Goal: Information Seeking & Learning: Learn about a topic

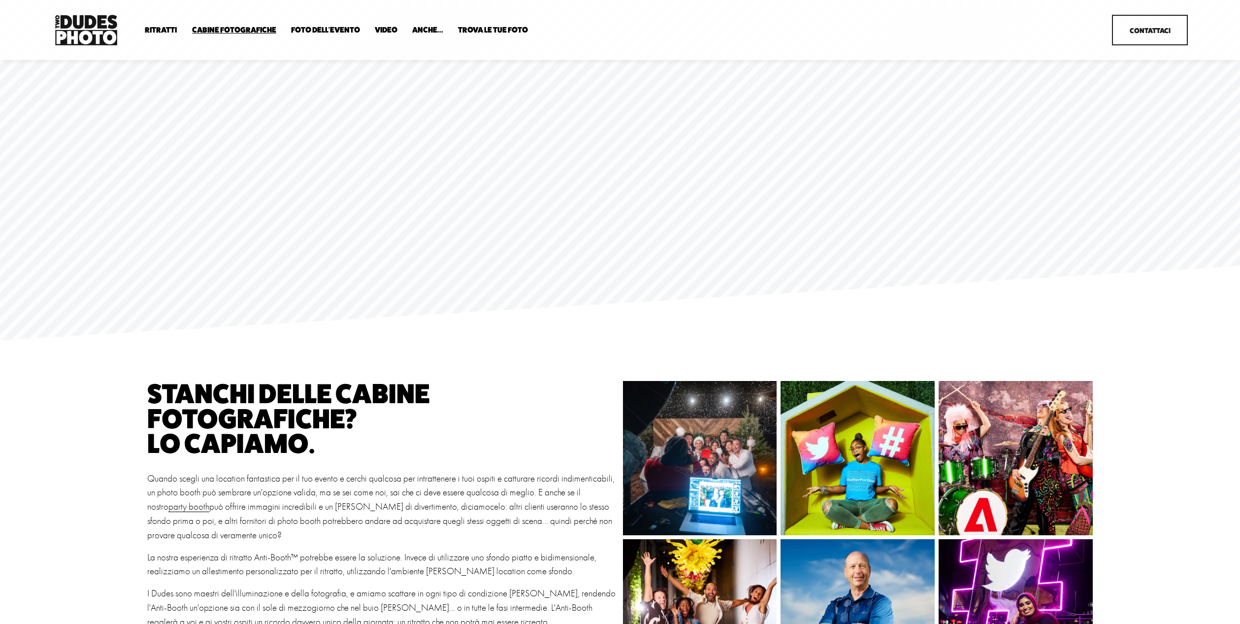
click at [343, 33] on font "Foto dell'evento" at bounding box center [325, 29] width 69 height 9
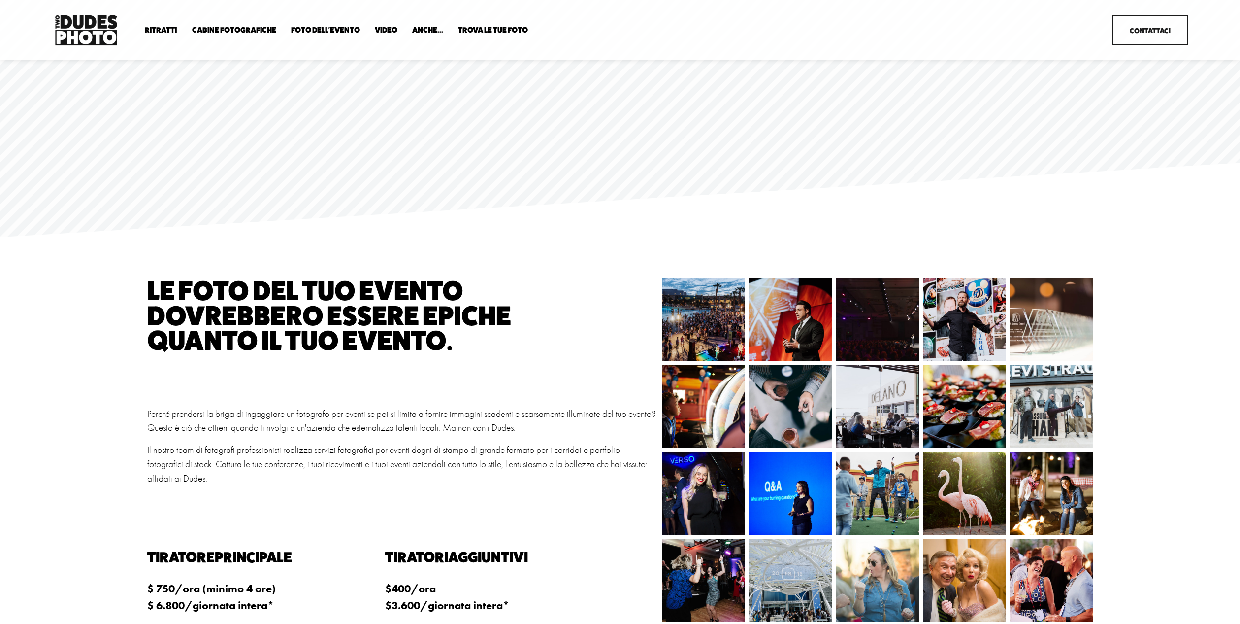
click at [0, 0] on font "Anti Booth" at bounding box center [0, 0] width 0 height 0
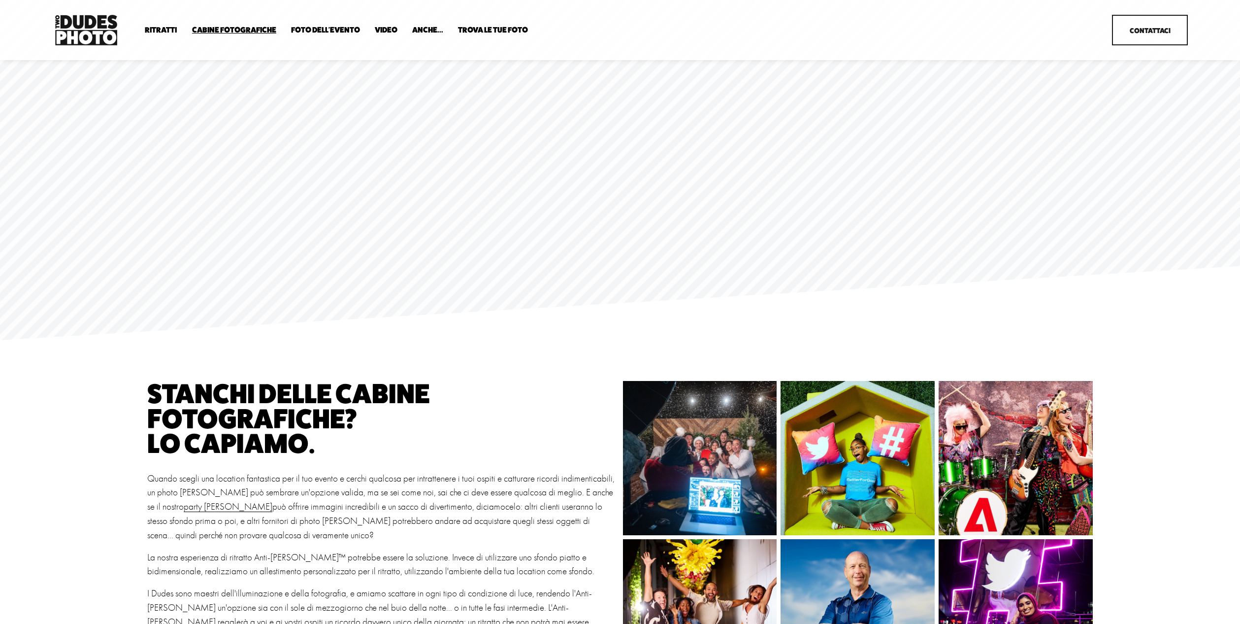
click at [0, 0] on font "Anti Booth" at bounding box center [0, 0] width 0 height 0
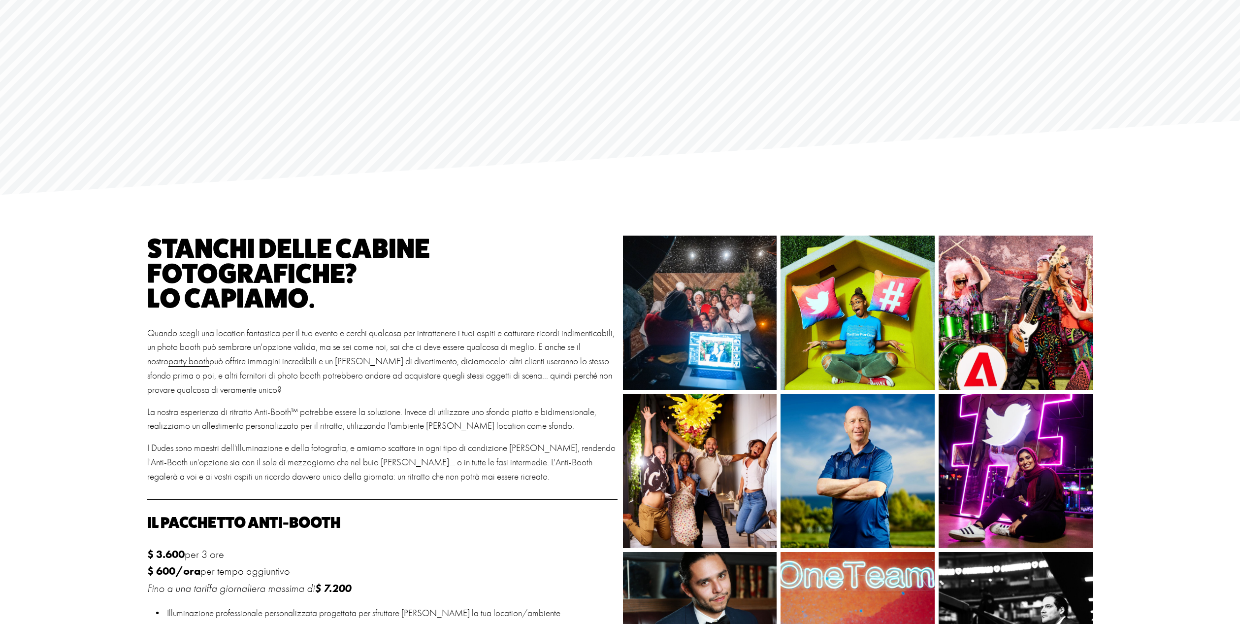
scroll to position [322, 0]
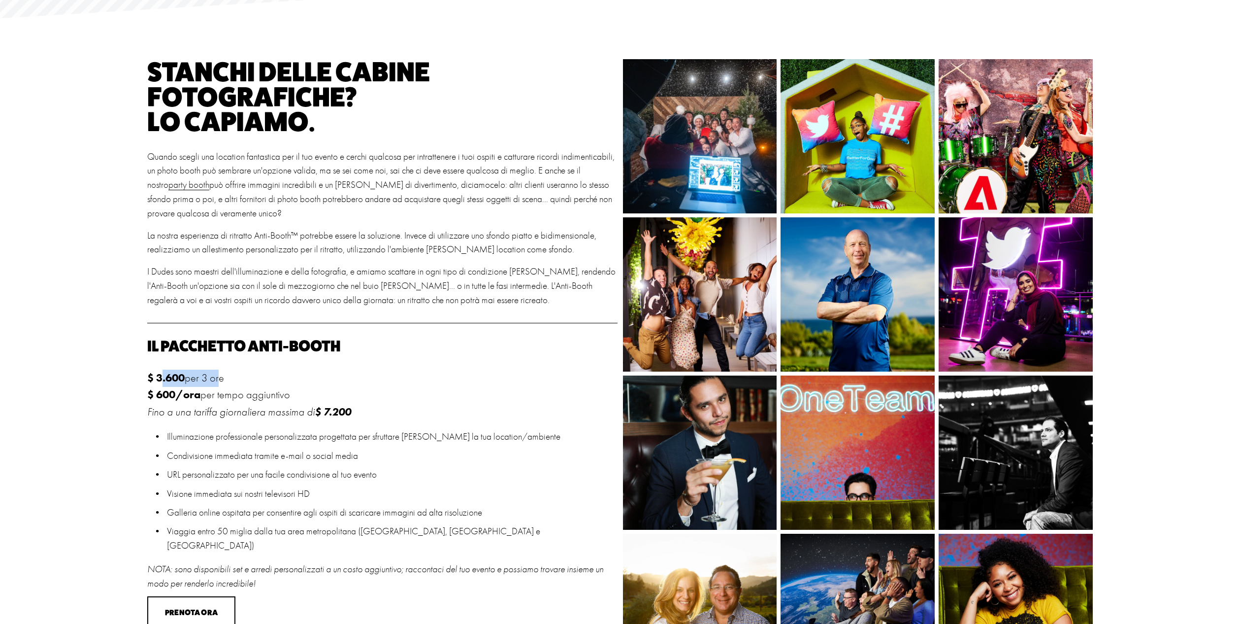
drag, startPoint x: 161, startPoint y: 376, endPoint x: 217, endPoint y: 376, distance: 55.7
click at [217, 376] on p "$ 3.600 per 3 ore $ 600/ora per tempo aggiuntivo Fino a una tariffa giornaliera…" at bounding box center [382, 394] width 470 height 51
click at [717, 131] on img at bounding box center [699, 136] width 231 height 154
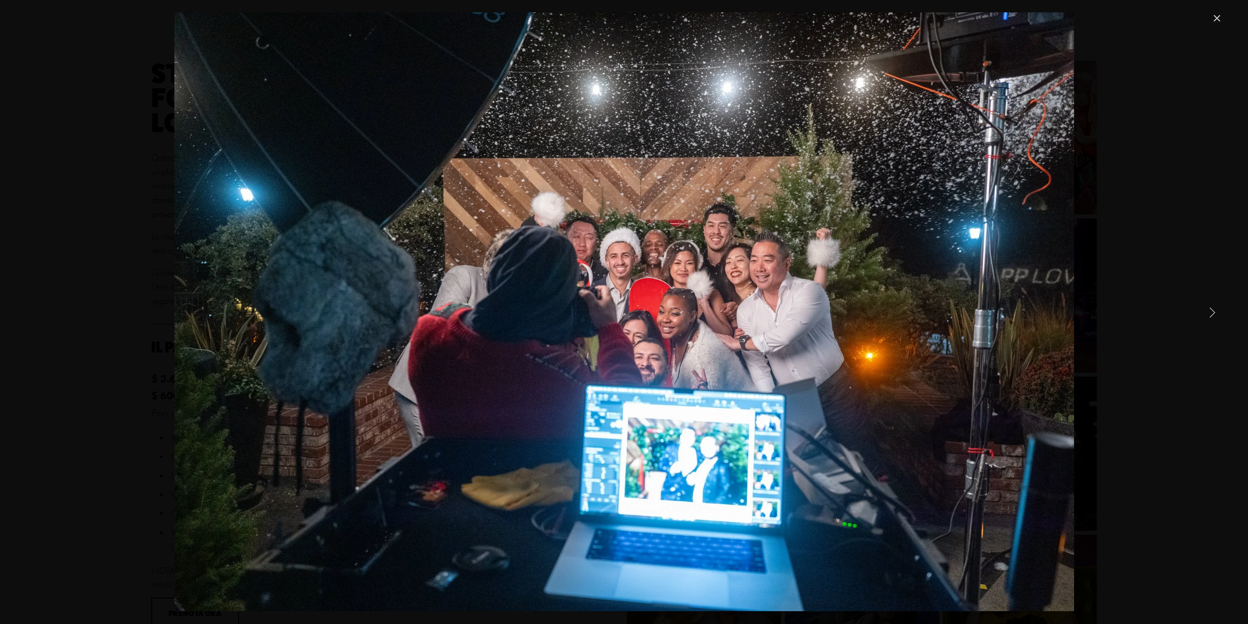
click at [1208, 313] on link "Next Item" at bounding box center [1212, 312] width 22 height 22
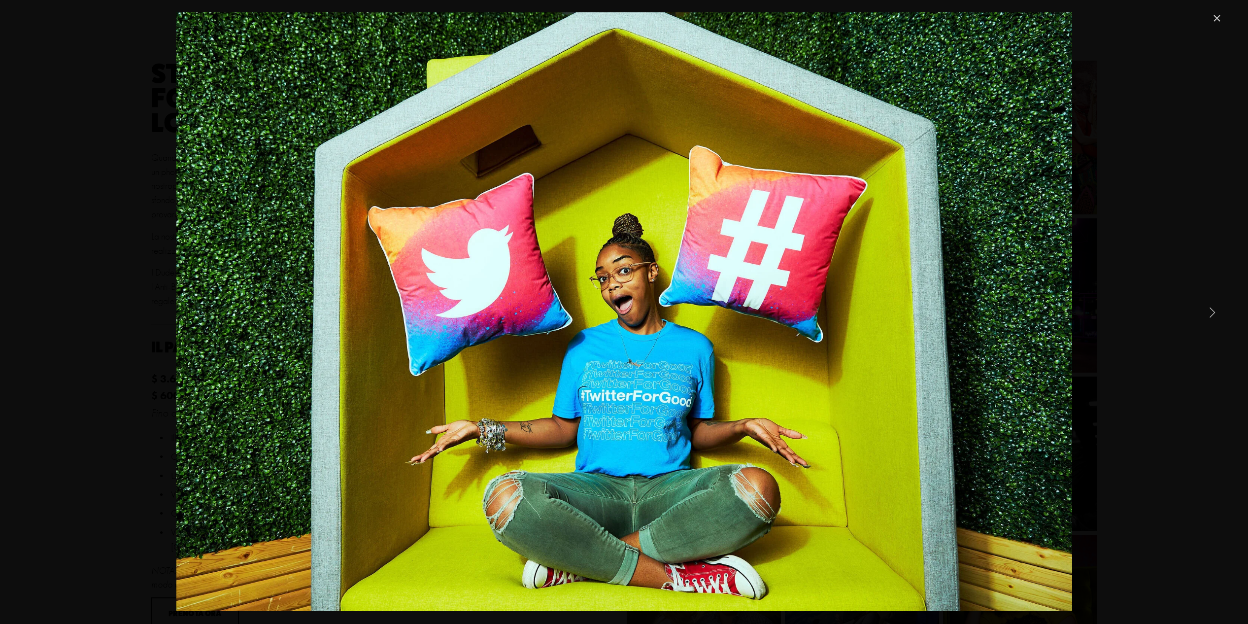
click at [1207, 313] on link "Next Item" at bounding box center [1212, 312] width 22 height 22
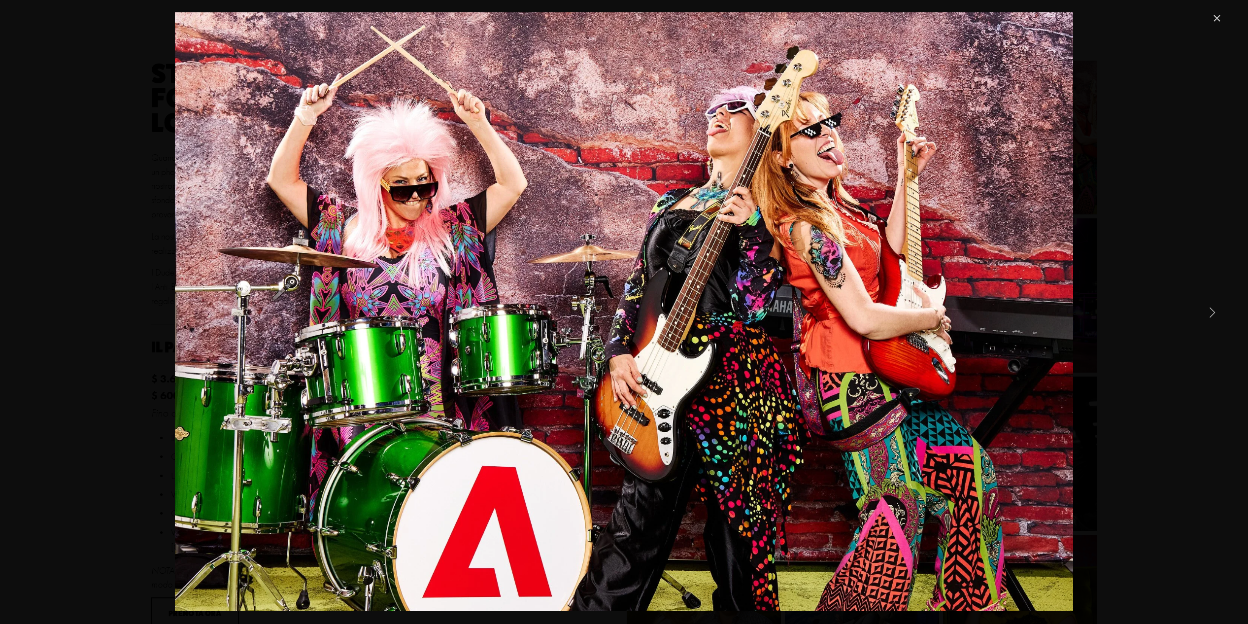
click at [1207, 313] on link "Next Item" at bounding box center [1212, 312] width 22 height 22
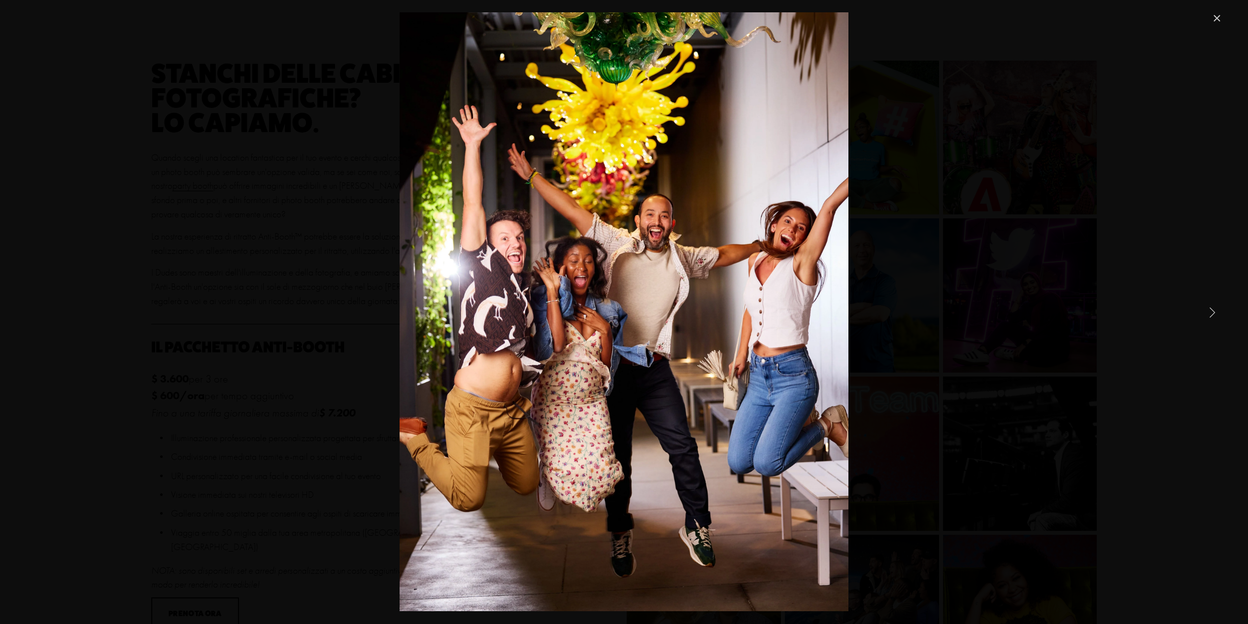
click at [1214, 310] on link "Next Item" at bounding box center [1212, 312] width 22 height 22
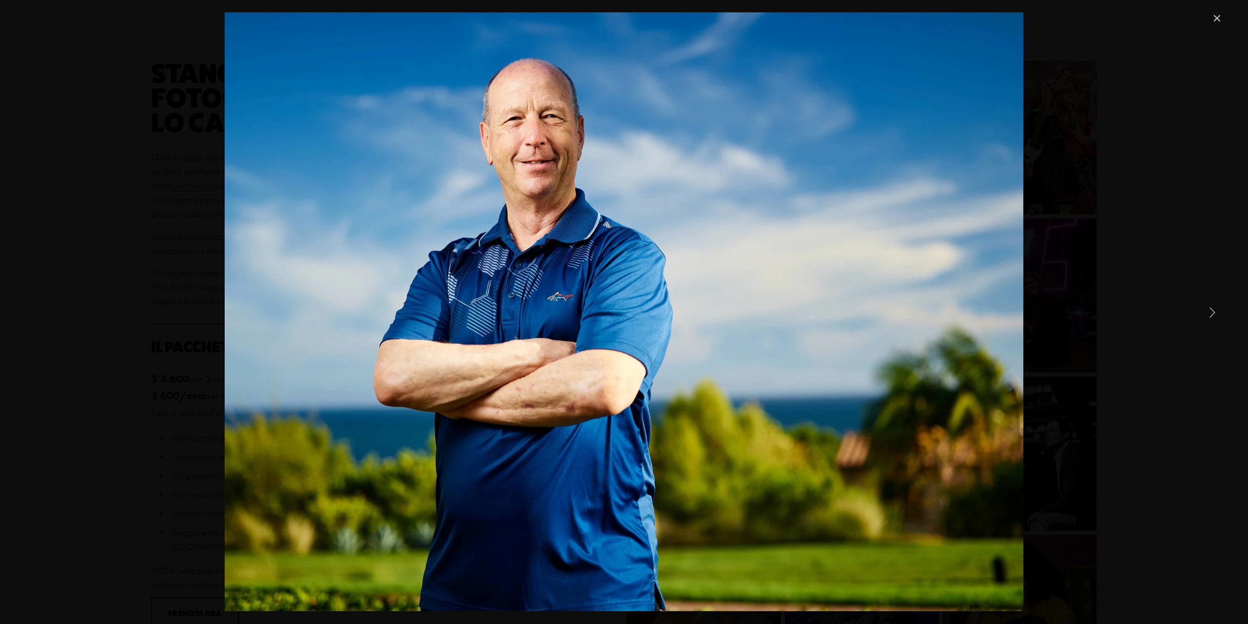
click at [1214, 310] on link "Next Item" at bounding box center [1212, 312] width 22 height 22
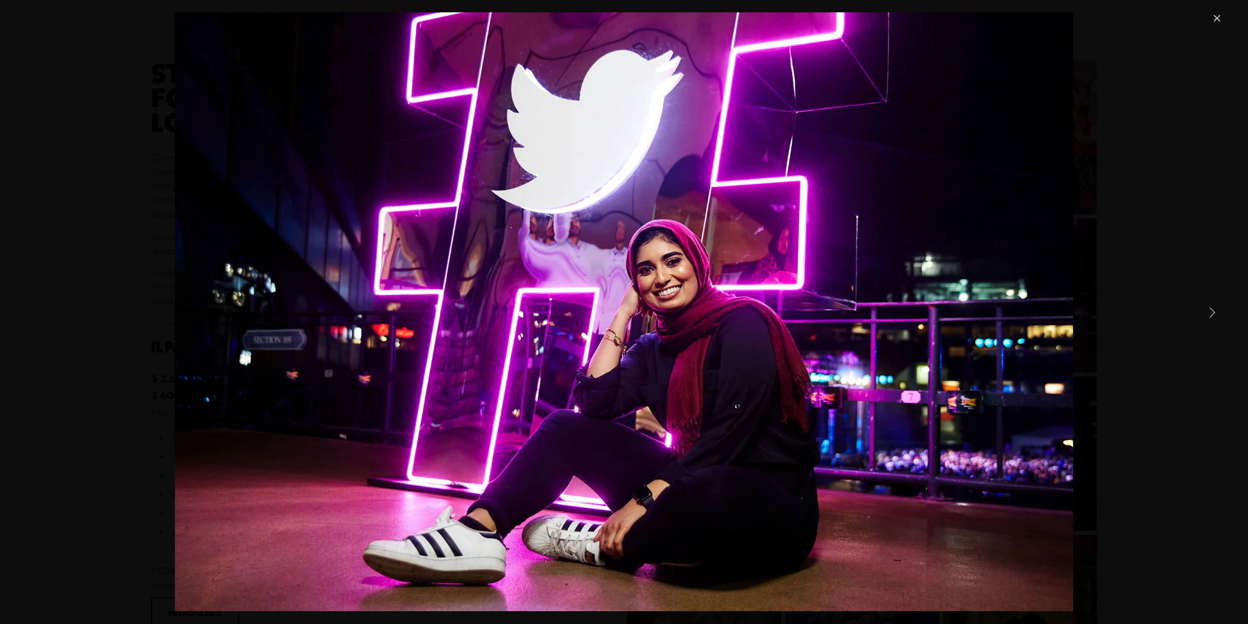
click at [1214, 310] on link "Next Item" at bounding box center [1212, 312] width 22 height 22
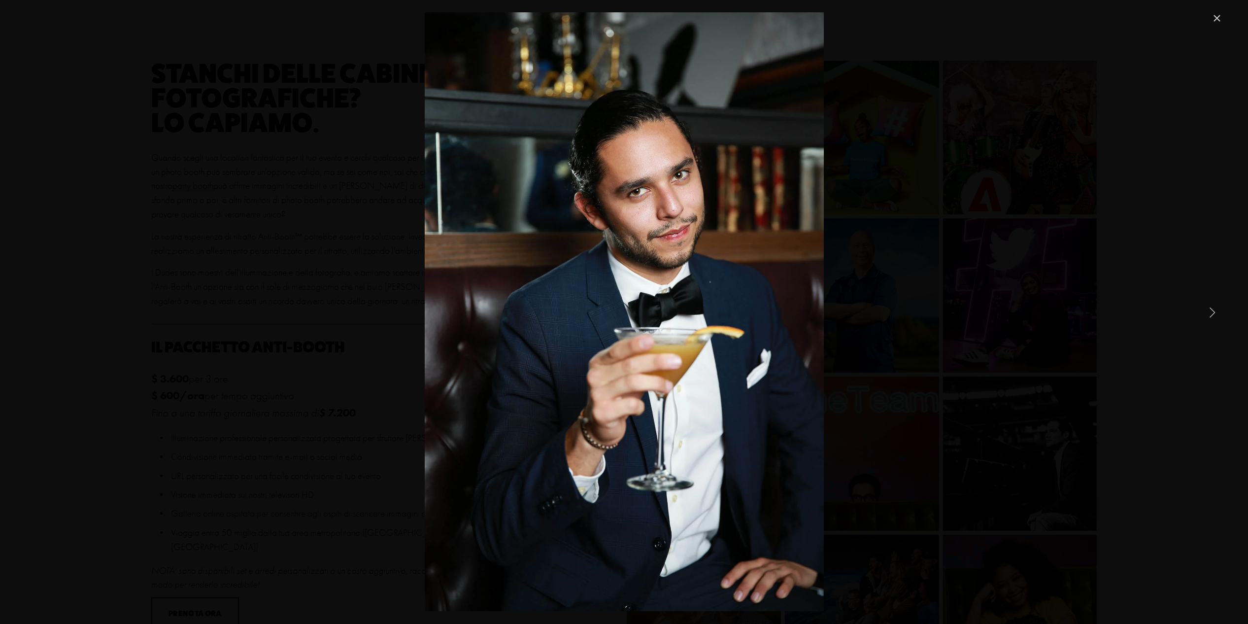
click at [1215, 310] on link "Next Item" at bounding box center [1212, 312] width 22 height 22
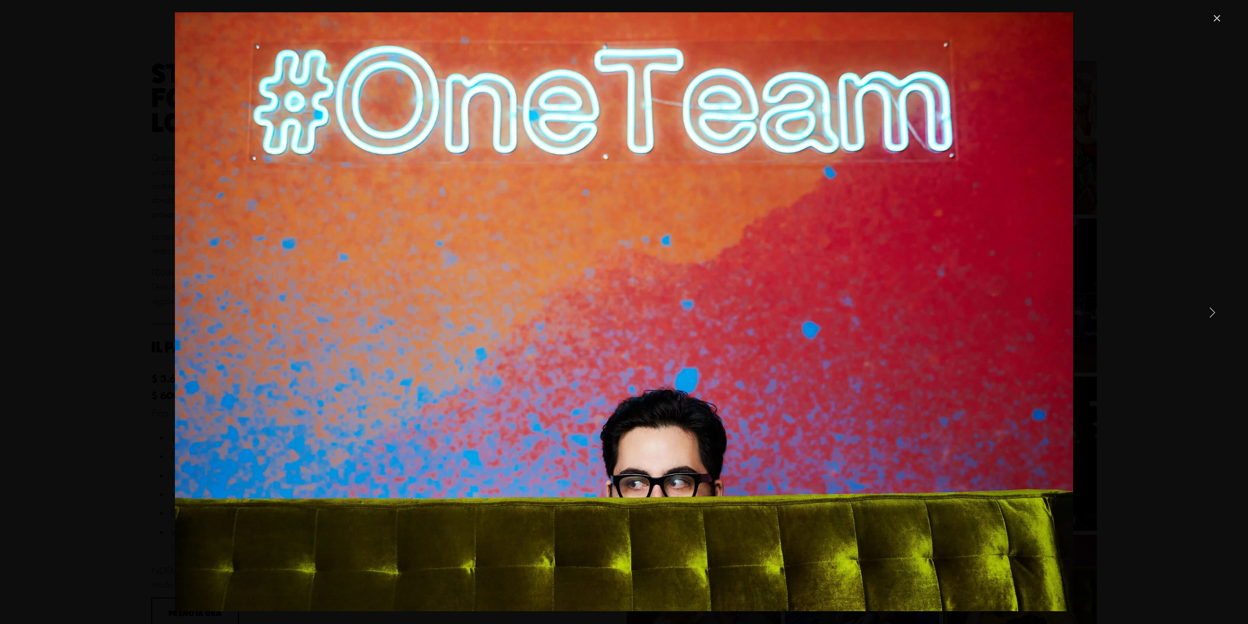
click at [1215, 310] on link "Next Item" at bounding box center [1212, 312] width 22 height 22
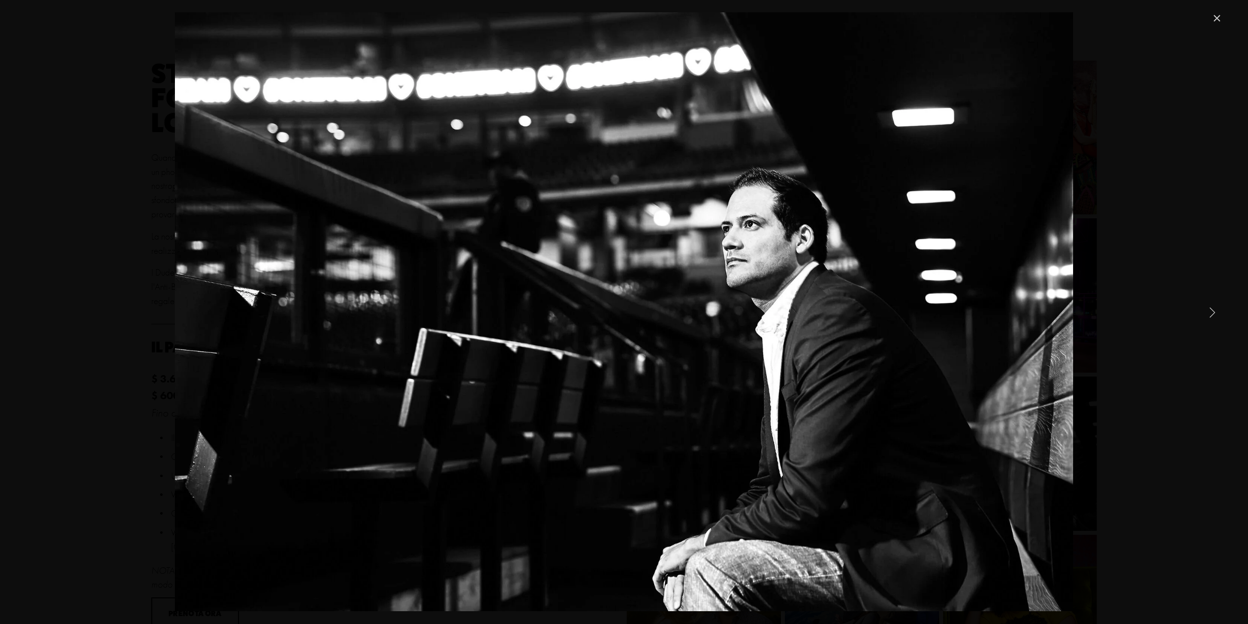
click at [1214, 310] on link "Next Item" at bounding box center [1212, 312] width 22 height 22
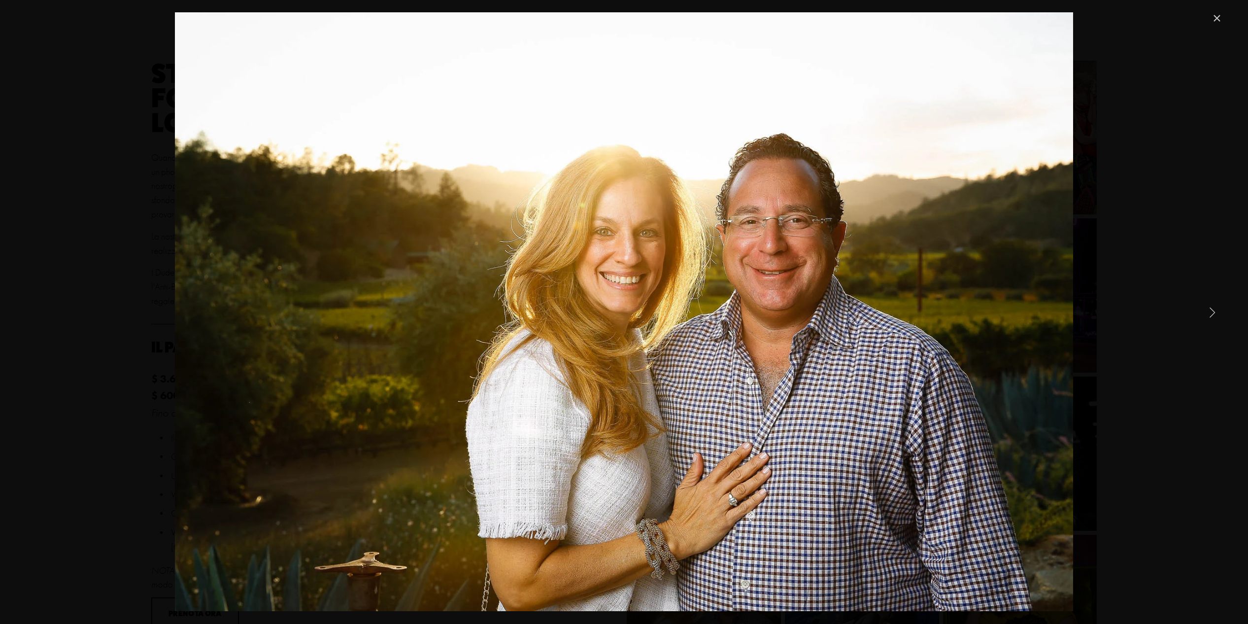
click at [1214, 310] on link "Next Item" at bounding box center [1212, 312] width 22 height 22
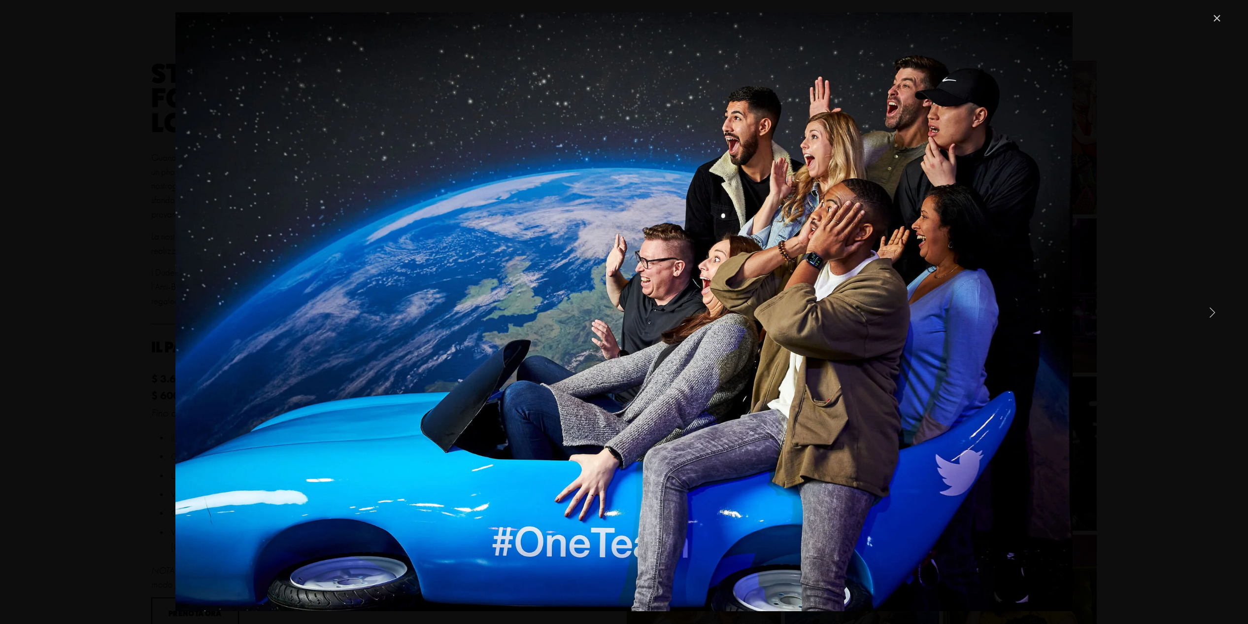
click at [1214, 310] on link "Next Item" at bounding box center [1212, 312] width 22 height 22
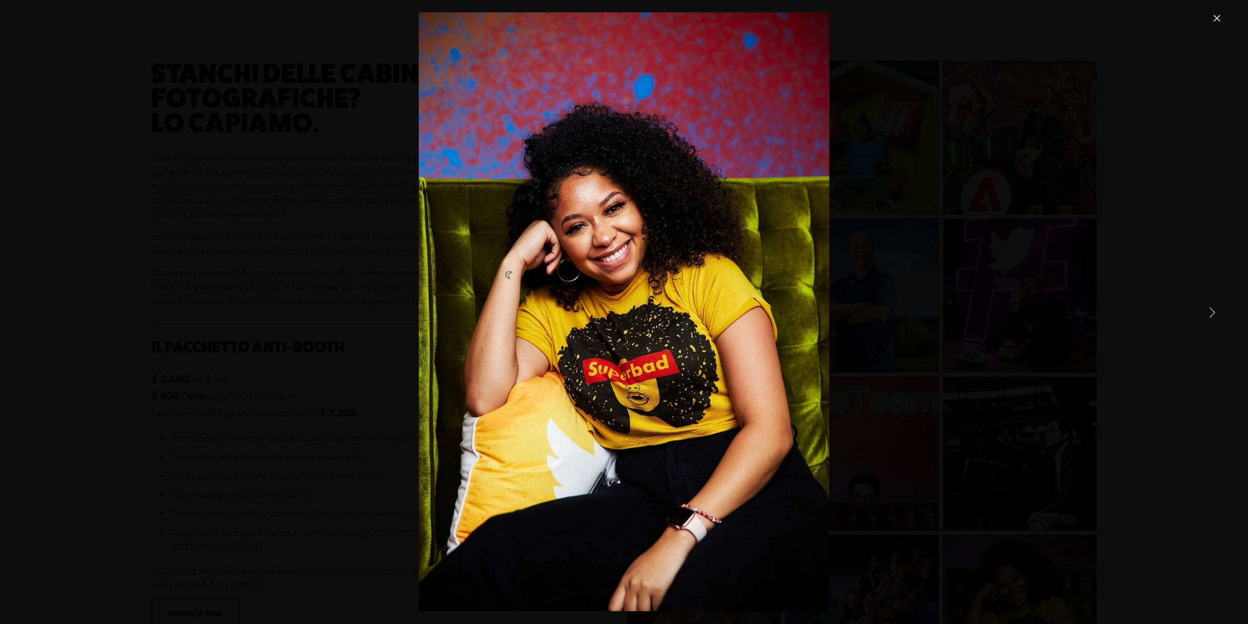
click at [1214, 310] on link "Next Item" at bounding box center [1212, 312] width 22 height 22
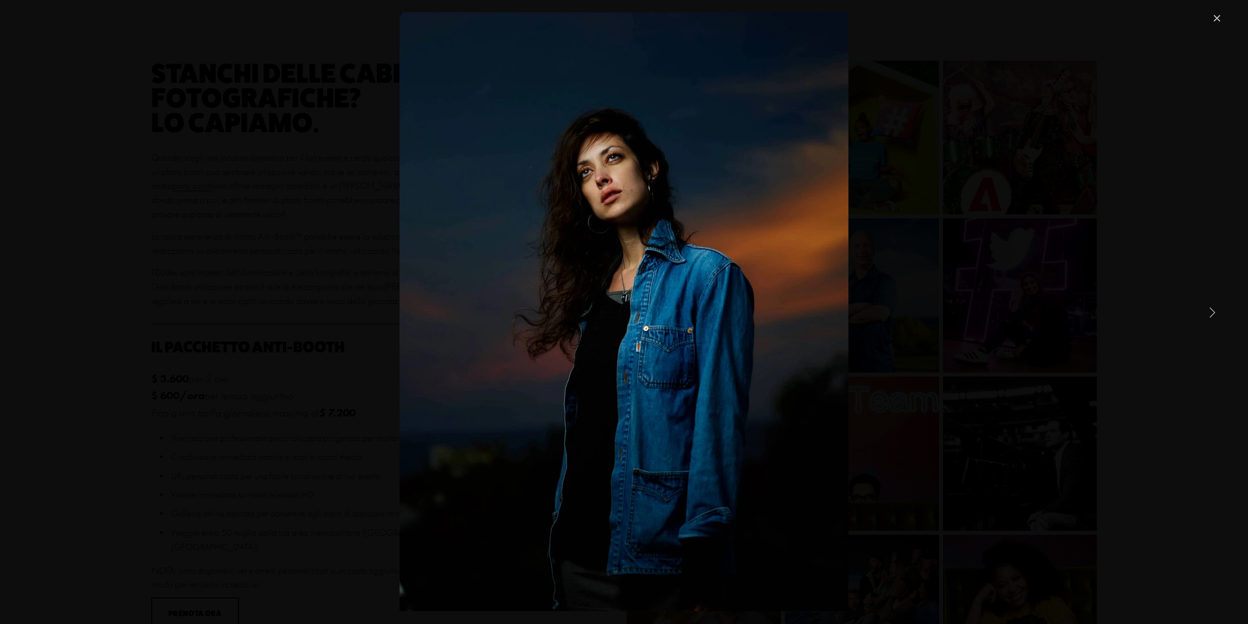
click at [1217, 20] on link "Close" at bounding box center [1217, 18] width 12 height 12
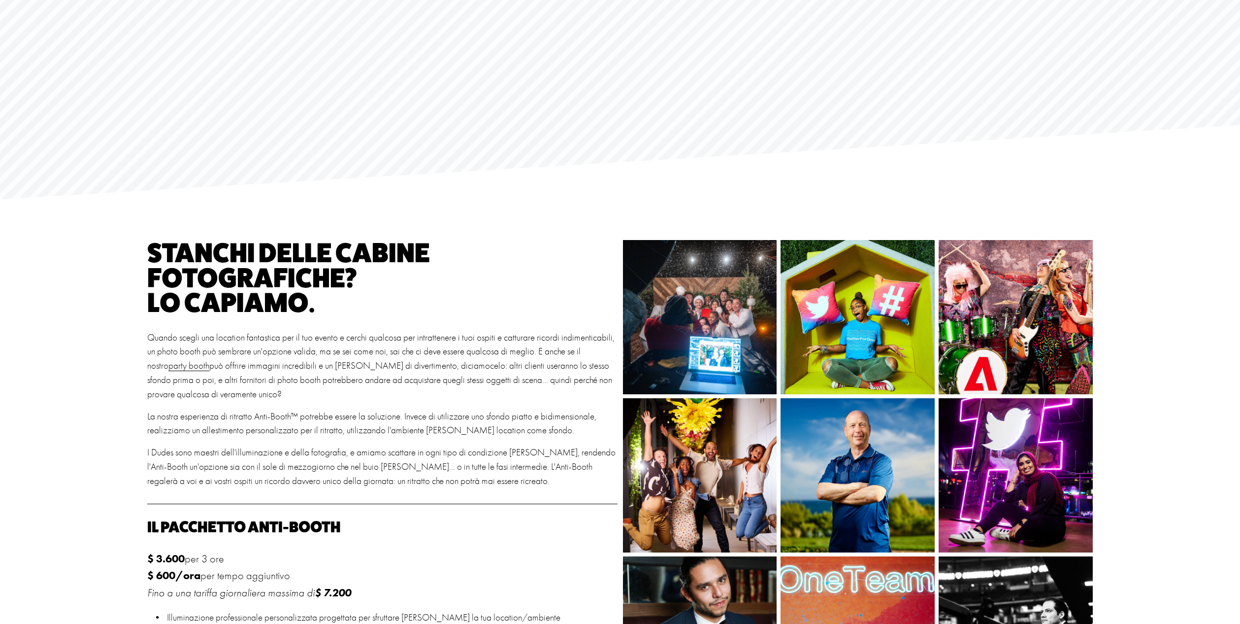
scroll to position [141, 0]
click at [883, 329] on img at bounding box center [858, 316] width 231 height 154
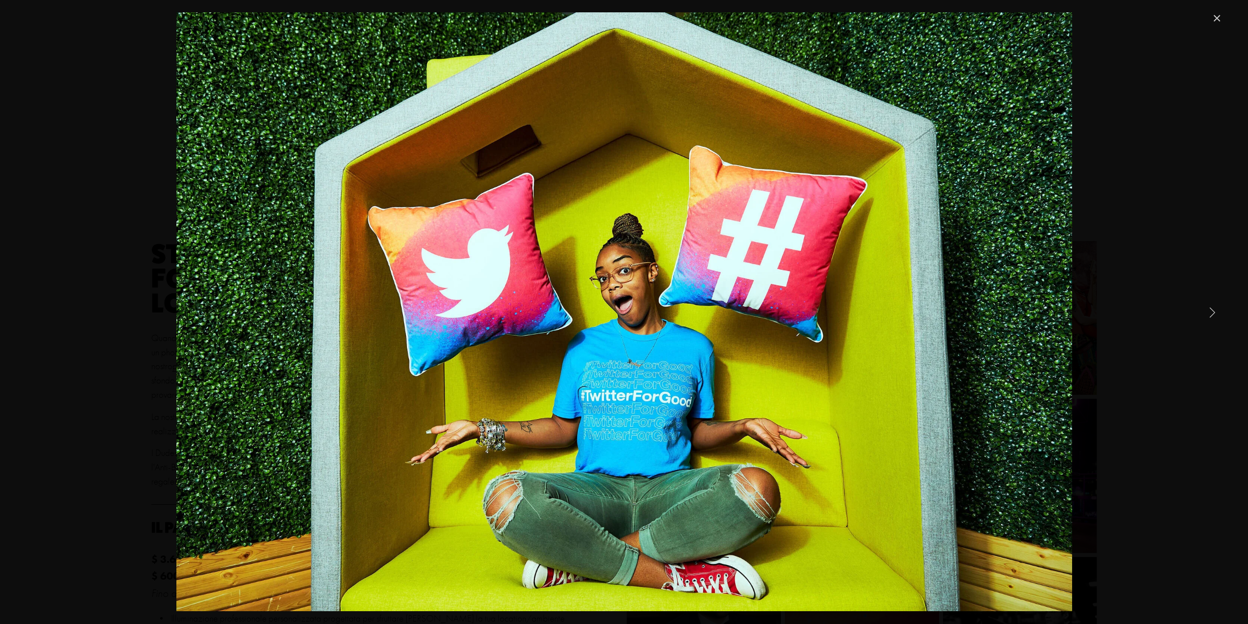
click at [1219, 20] on link "Close" at bounding box center [1217, 18] width 12 height 12
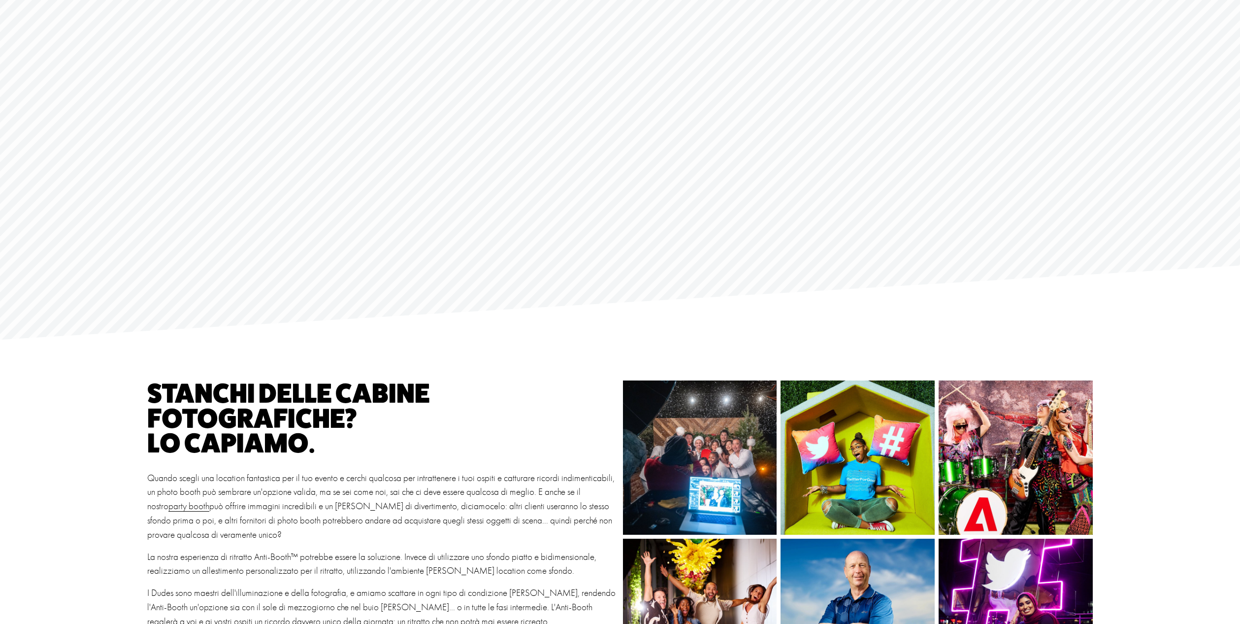
scroll to position [0, 0]
